Goal: Information Seeking & Learning: Learn about a topic

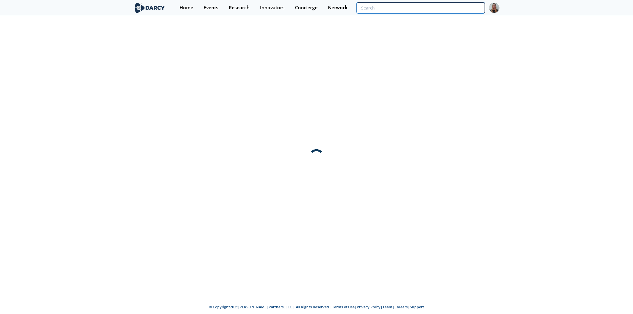
click at [473, 11] on input "search" at bounding box center [421, 7] width 128 height 11
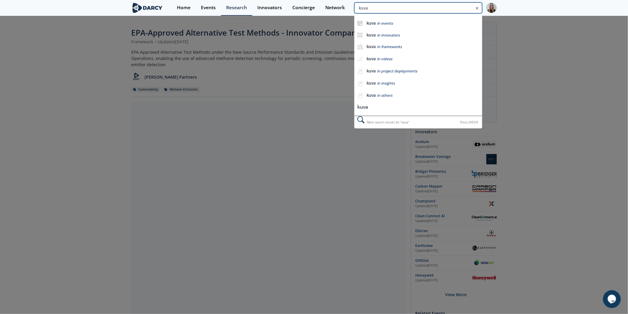
type input "kuva"
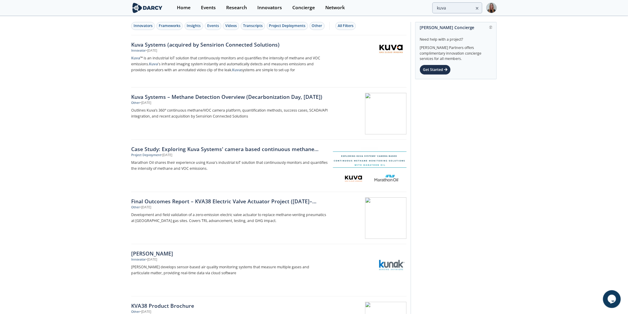
click at [163, 46] on div "Kuva Systems (acquired by Sensirion Connected Solutions)" at bounding box center [229, 45] width 197 height 8
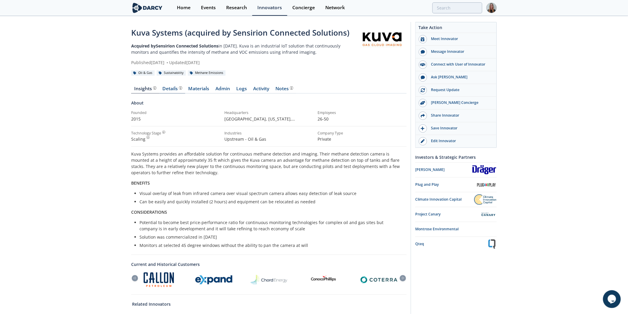
click at [171, 87] on div "Details" at bounding box center [173, 88] width 20 height 5
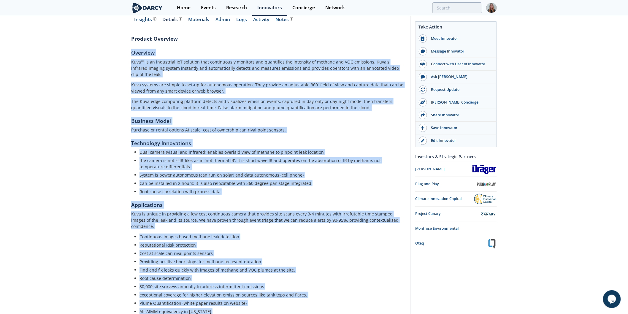
scroll to position [117, 0]
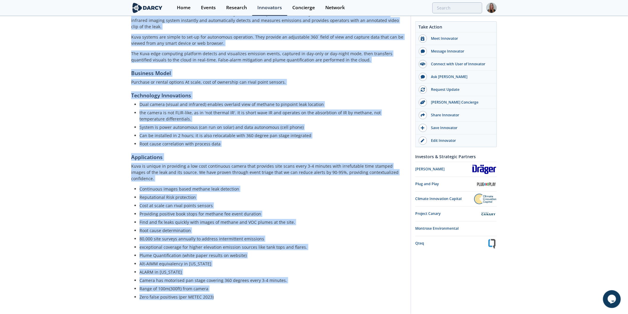
drag, startPoint x: 130, startPoint y: 119, endPoint x: 232, endPoint y: 290, distance: 199.0
click at [232, 290] on div "Kuva Systems (acquired by Sensirion Connected Solutions) Acquired by Sensirion …" at bounding box center [314, 113] width 628 height 427
copy div "Loremips Dolo™ si am consectetu AdI elitsedd eius temporincidi utlabore etd mag…"
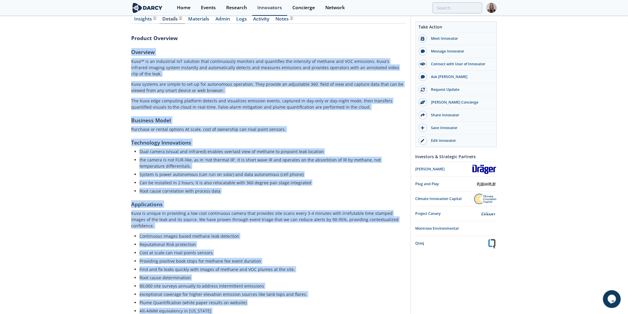
scroll to position [61, 0]
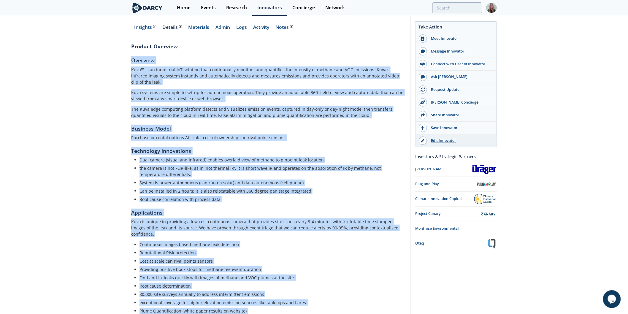
copy div "Loremips Dolo™ si am consectetu AdI elitsedd eius temporincidi utlabore etd mag…"
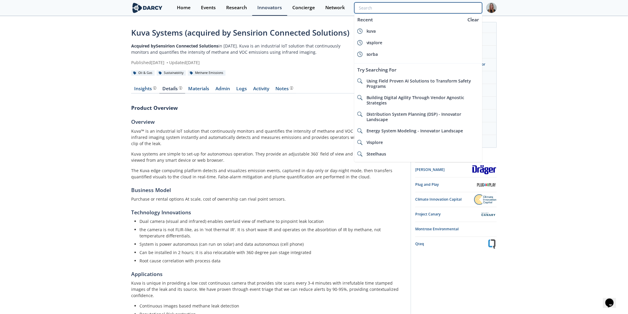
click at [456, 8] on input "search" at bounding box center [418, 7] width 128 height 11
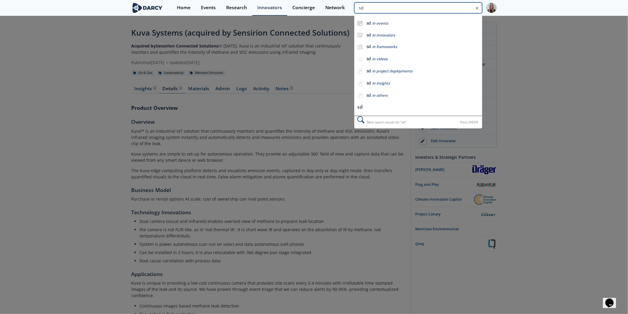
type input "s"
type input "sensirion"
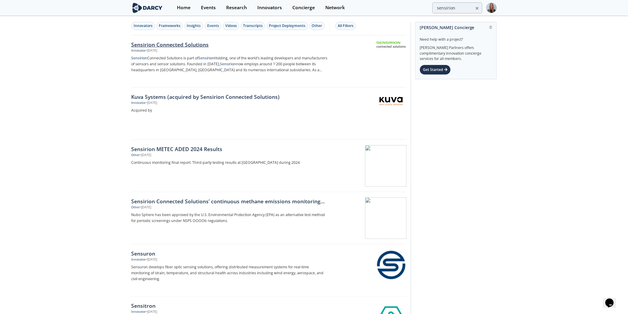
click at [140, 48] on div "Sensirion Connected Solutions" at bounding box center [229, 45] width 197 height 8
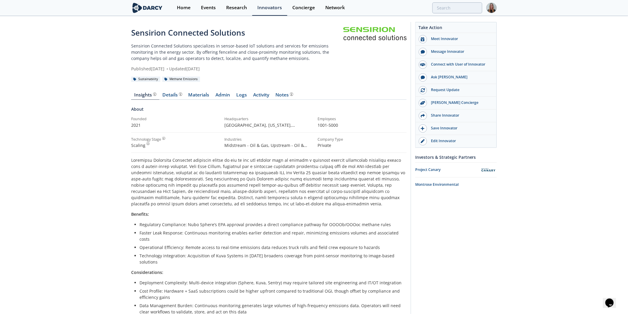
drag, startPoint x: 627, startPoint y: 28, endPoint x: 628, endPoint y: 60, distance: 31.5
click at [628, 60] on div "Sensirion Connected Solutions Sensirion Connected Solutions specializes in sens…" at bounding box center [314, 259] width 628 height 484
click at [458, 17] on div "Sensirion Connected Solutions Sensirion Connected Solutions specializes in sens…" at bounding box center [314, 254] width 366 height 475
click at [464, 10] on input "search" at bounding box center [418, 7] width 128 height 11
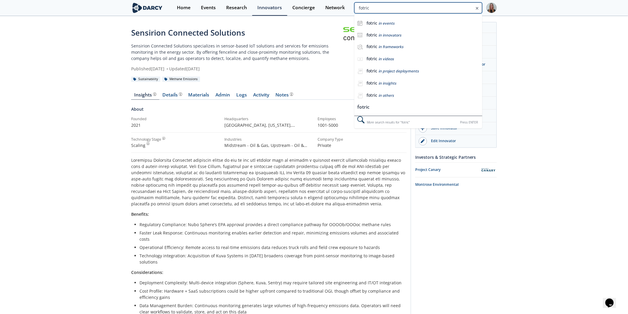
type input "fotric"
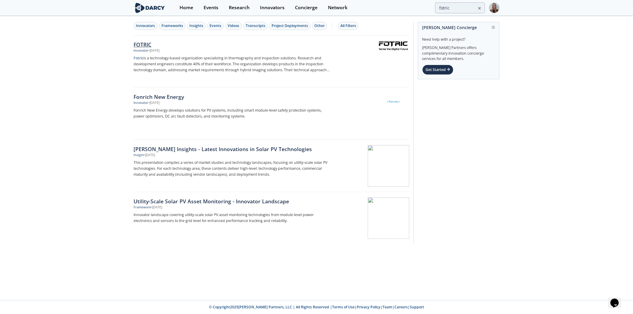
click at [158, 45] on div "FOTRIC" at bounding box center [232, 45] width 197 height 8
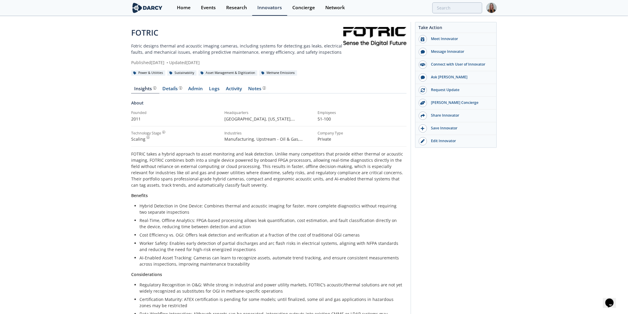
drag, startPoint x: 628, startPoint y: 39, endPoint x: 627, endPoint y: 58, distance: 19.0
click at [627, 58] on div "FOTRIC Fotric designs thermal and acoustic imaging cameras, including systems f…" at bounding box center [314, 253] width 628 height 473
click at [160, 91] on link "Details" at bounding box center [172, 89] width 26 height 7
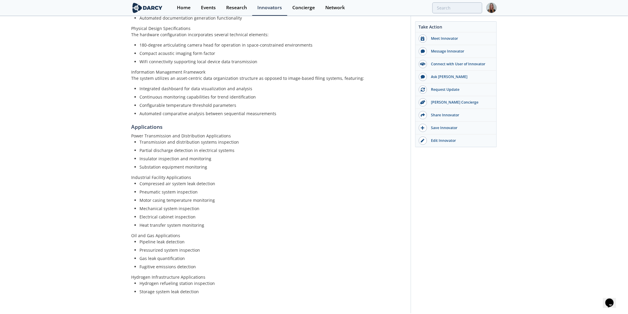
scroll to position [362, 0]
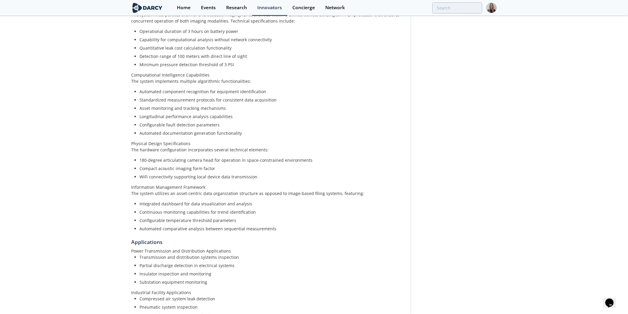
scroll to position [0, 0]
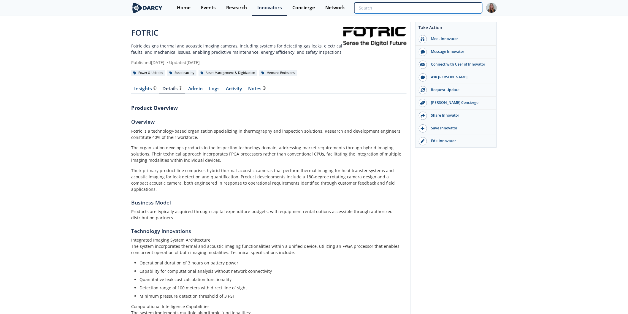
click at [447, 8] on input "search" at bounding box center [418, 7] width 128 height 11
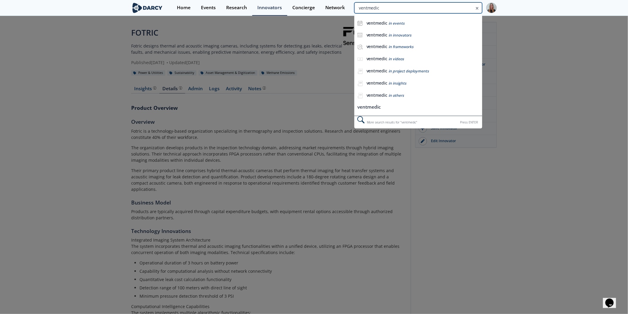
type input "ventmedic"
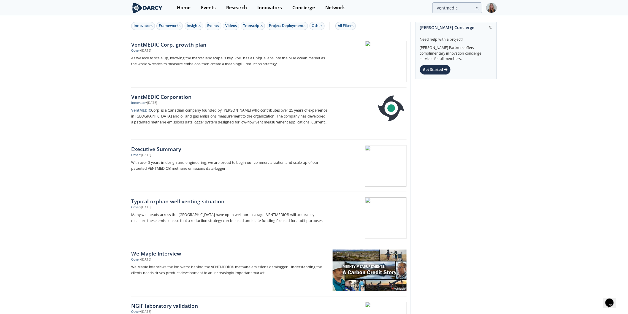
click at [161, 94] on div "VentMEDIC Corporation" at bounding box center [229, 97] width 197 height 8
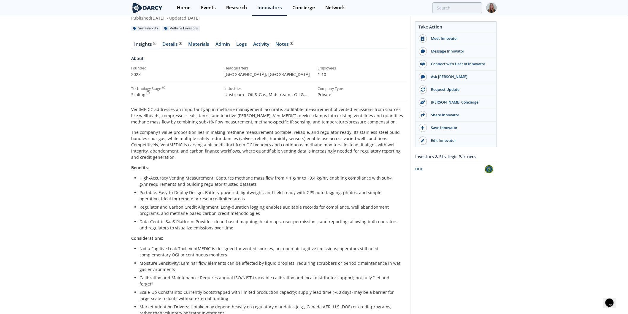
scroll to position [44, 0]
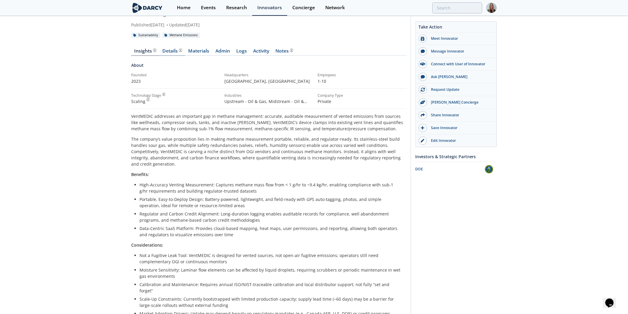
click at [177, 54] on link "Details Product overview, business model, technology and applications as added …" at bounding box center [172, 52] width 26 height 7
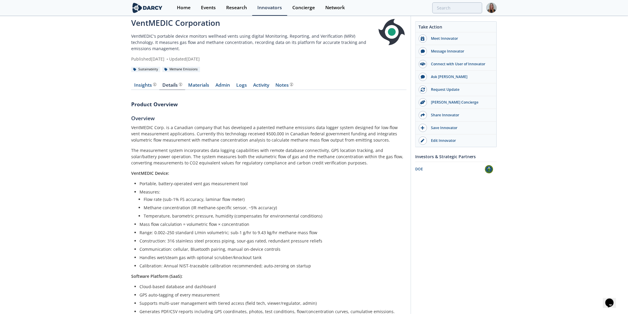
scroll to position [44, 0]
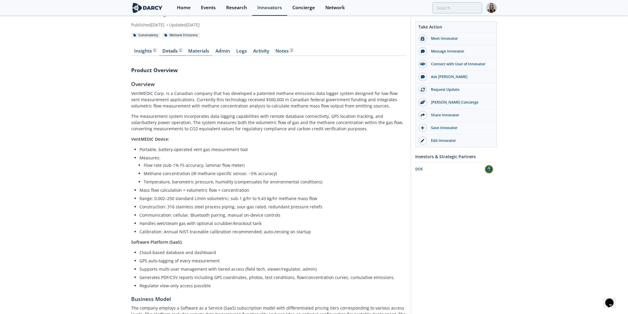
click at [201, 49] on link "Materials" at bounding box center [198, 52] width 27 height 7
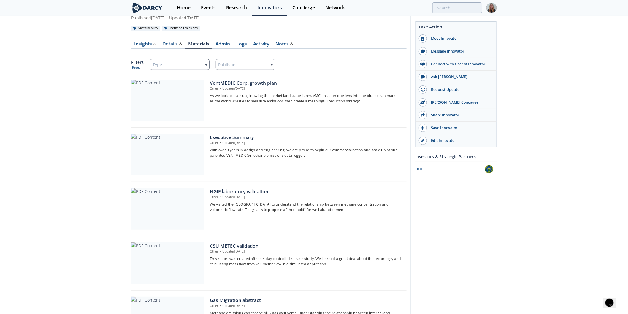
scroll to position [50, 0]
click at [142, 50] on div "Insights Details Product overview, business model, technology and applications …" at bounding box center [268, 218] width 275 height 369
click at [144, 48] on link "Insights" at bounding box center [145, 46] width 28 height 7
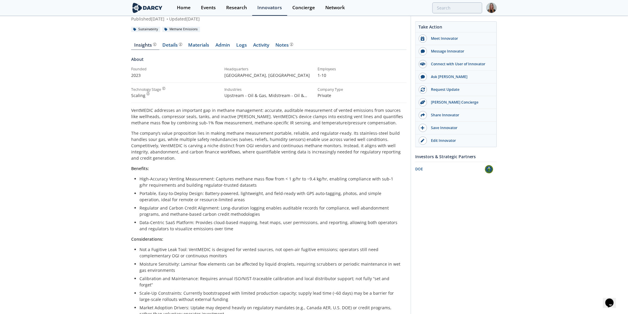
click at [446, 14] on div "Home Events Research Innovators Concierge Network" at bounding box center [334, 8] width 325 height 16
click at [447, 13] on div "Home Events Research Innovators Concierge Network" at bounding box center [334, 8] width 325 height 16
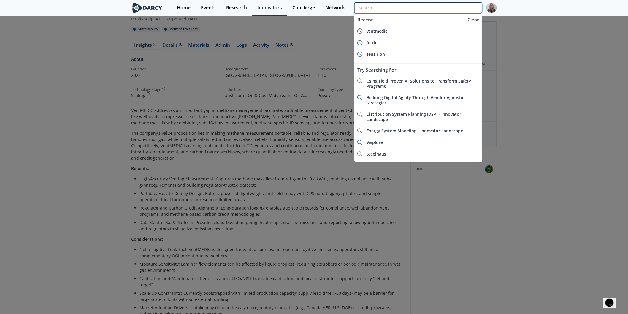
click at [452, 9] on input "search" at bounding box center [418, 7] width 128 height 11
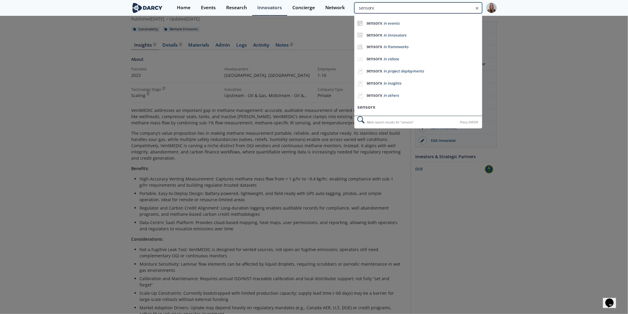
type input "sensorx"
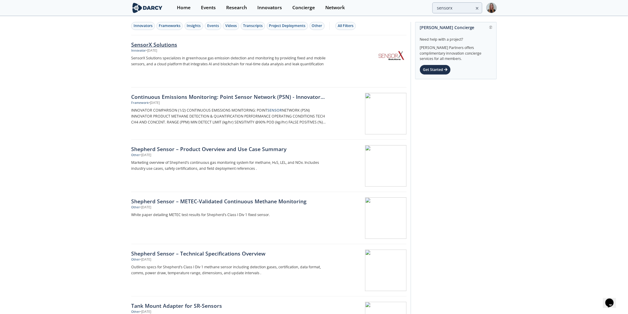
click at [163, 48] on div "SensorX Solutions" at bounding box center [229, 45] width 197 height 8
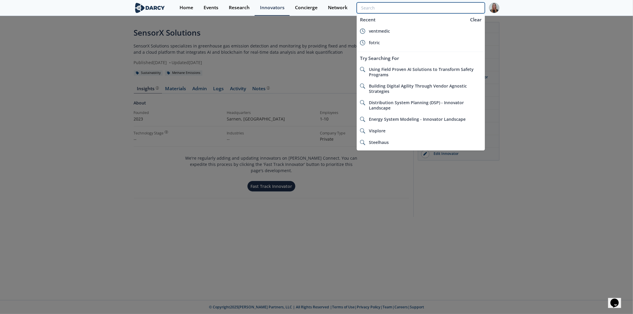
click at [457, 11] on input "search" at bounding box center [421, 7] width 128 height 11
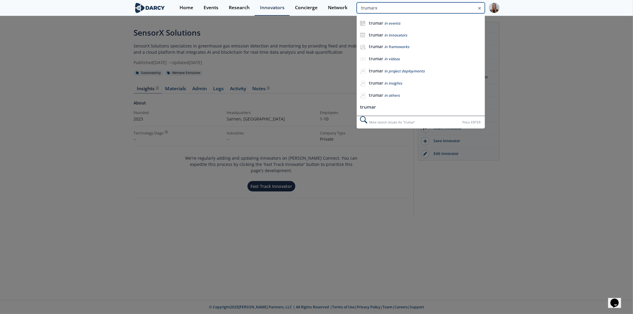
type input "trumarx"
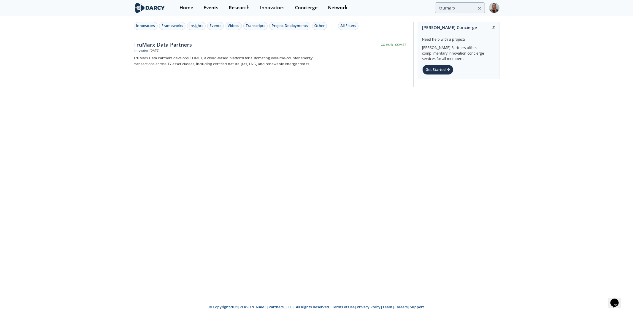
click at [194, 44] on div "TruMarx Data Partners" at bounding box center [232, 45] width 197 height 8
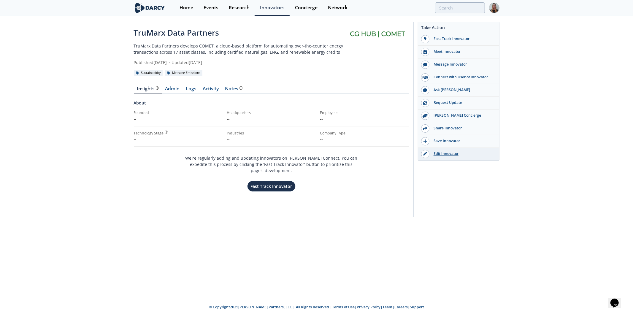
click at [428, 158] on link "Edit Innovator" at bounding box center [458, 154] width 81 height 12
